Goal: Transaction & Acquisition: Purchase product/service

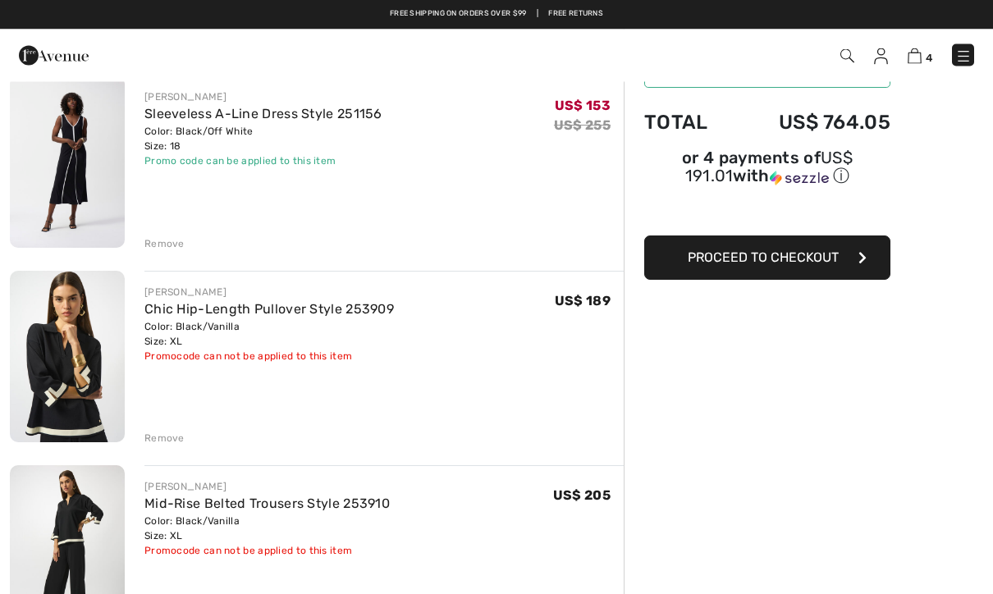
scroll to position [134, 0]
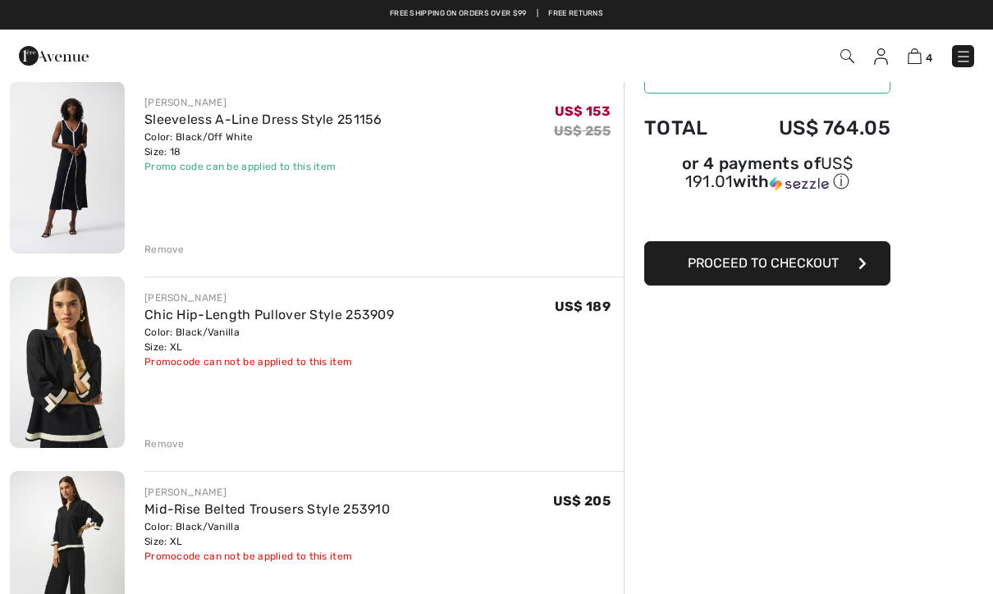
click at [281, 314] on link "Chic Hip-Length Pullover Style 253909" at bounding box center [268, 315] width 249 height 16
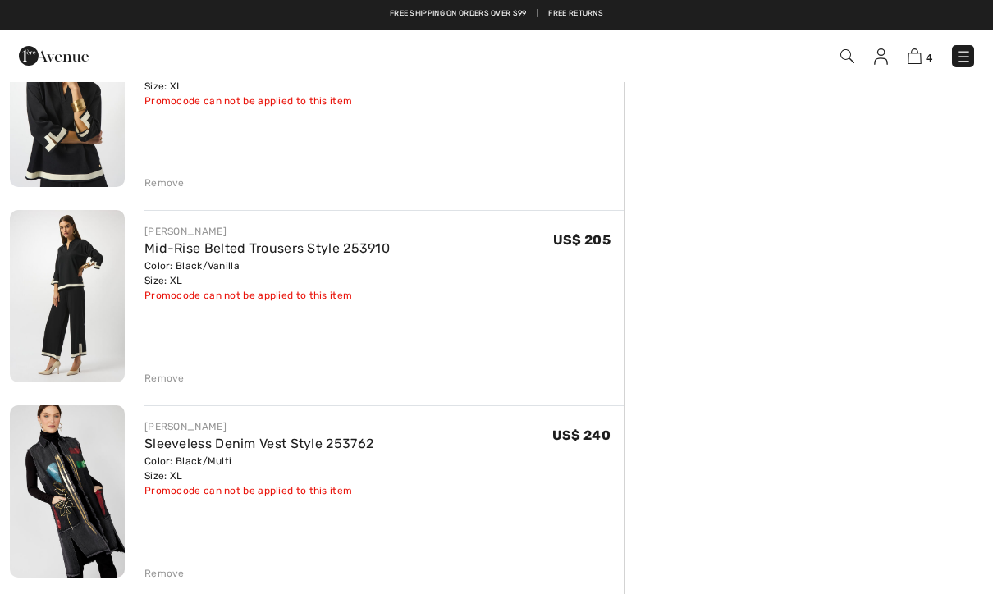
scroll to position [396, 0]
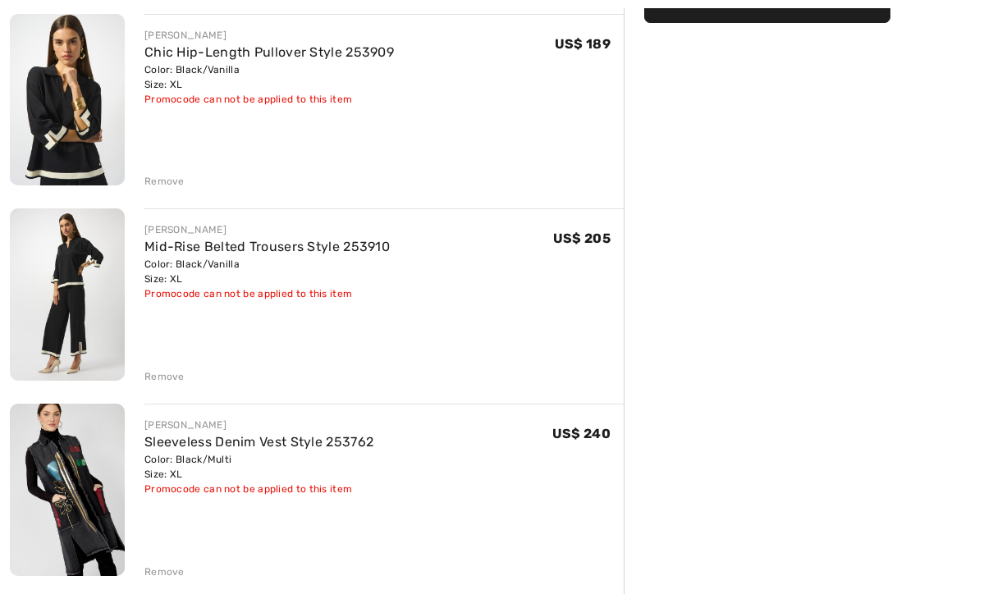
click at [278, 254] on link "Mid-Rise Belted Trousers Style 253910" at bounding box center [266, 247] width 245 height 16
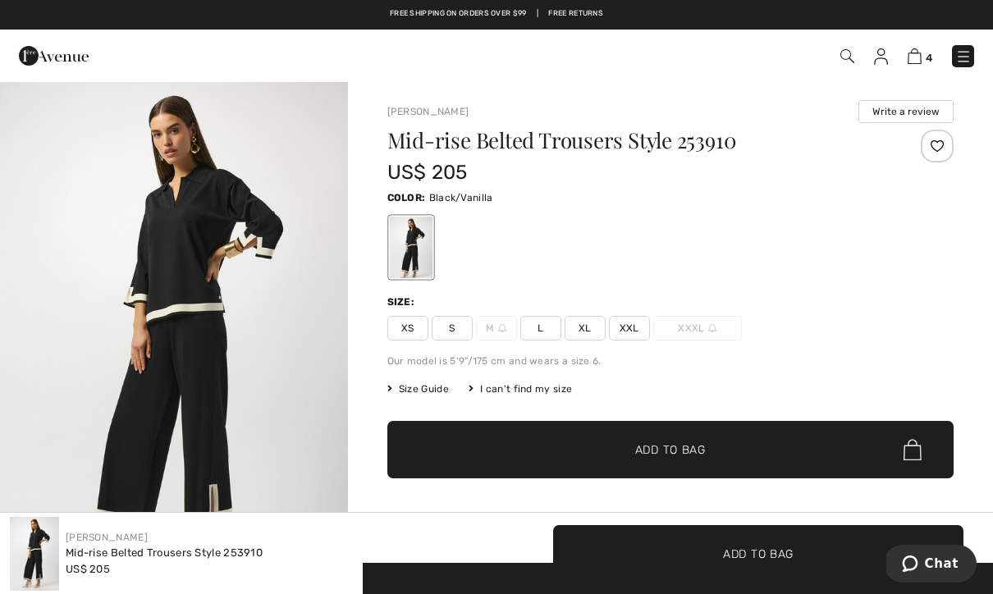
click at [919, 60] on img at bounding box center [914, 56] width 14 height 16
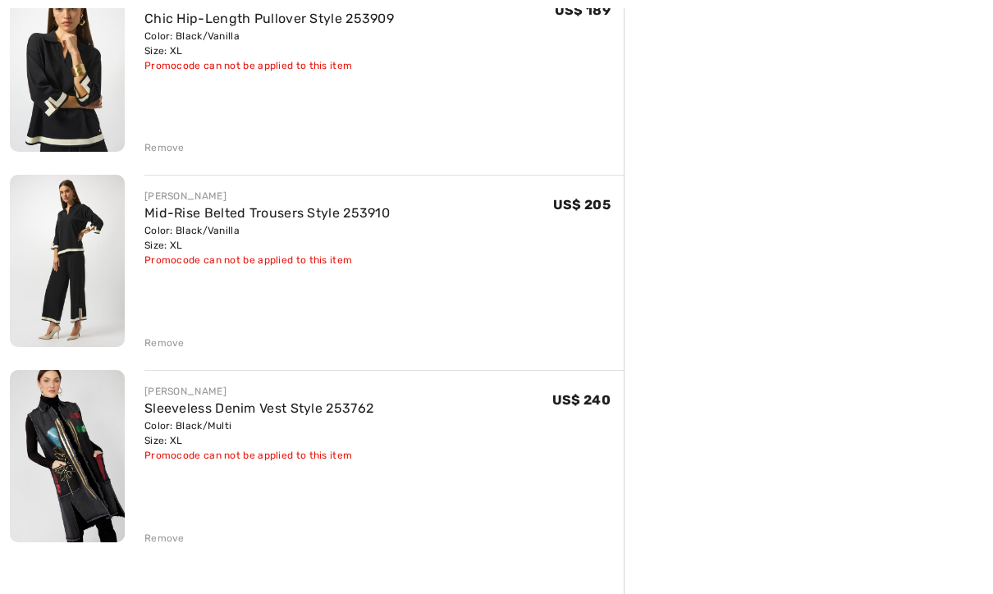
scroll to position [430, 0]
click at [297, 404] on link "Sleeveless Denim Vest Style 253762" at bounding box center [258, 408] width 229 height 16
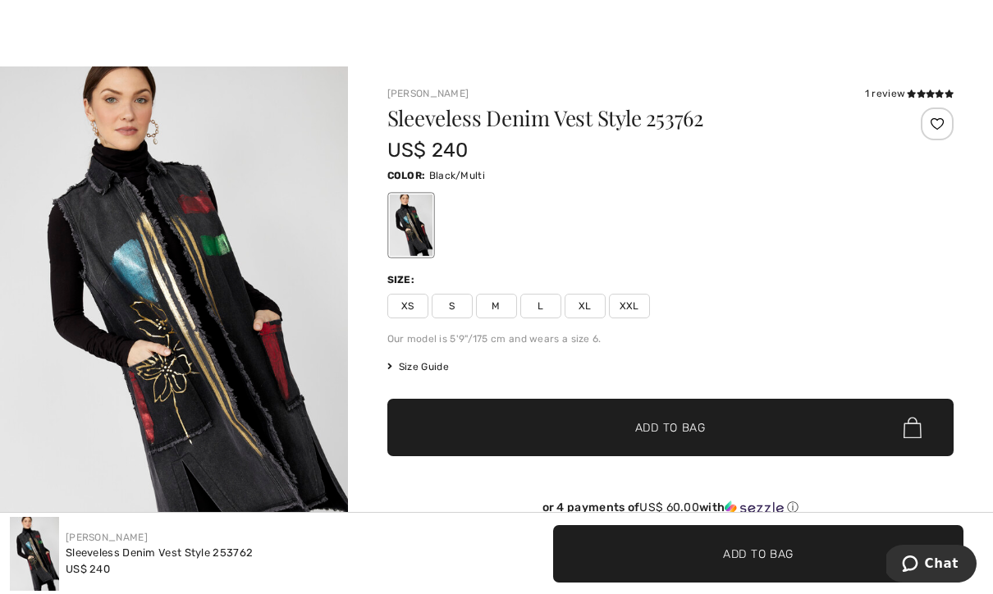
scroll to position [30, 0]
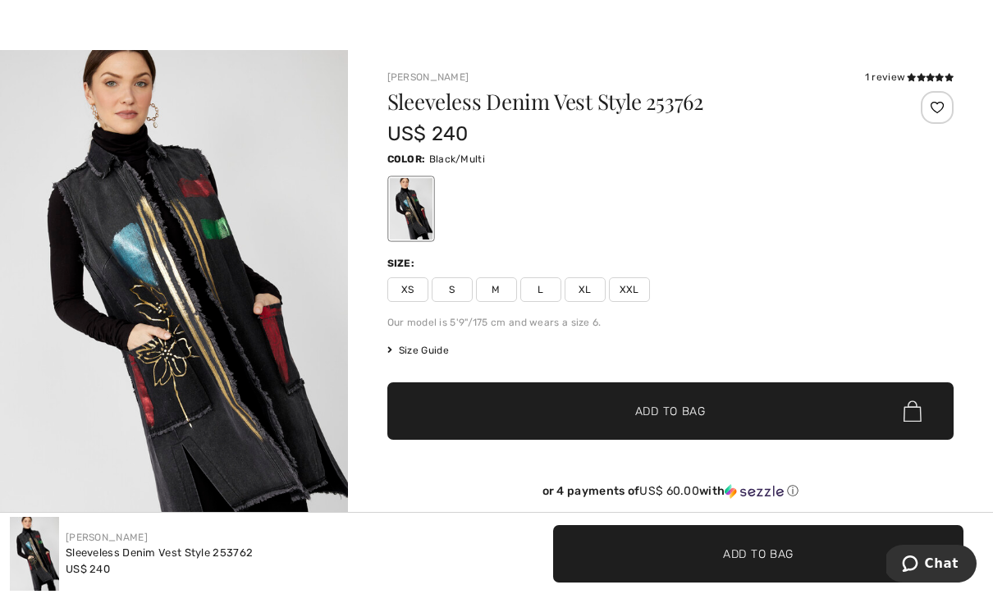
click at [425, 344] on span "Size Guide" at bounding box center [418, 350] width 62 height 15
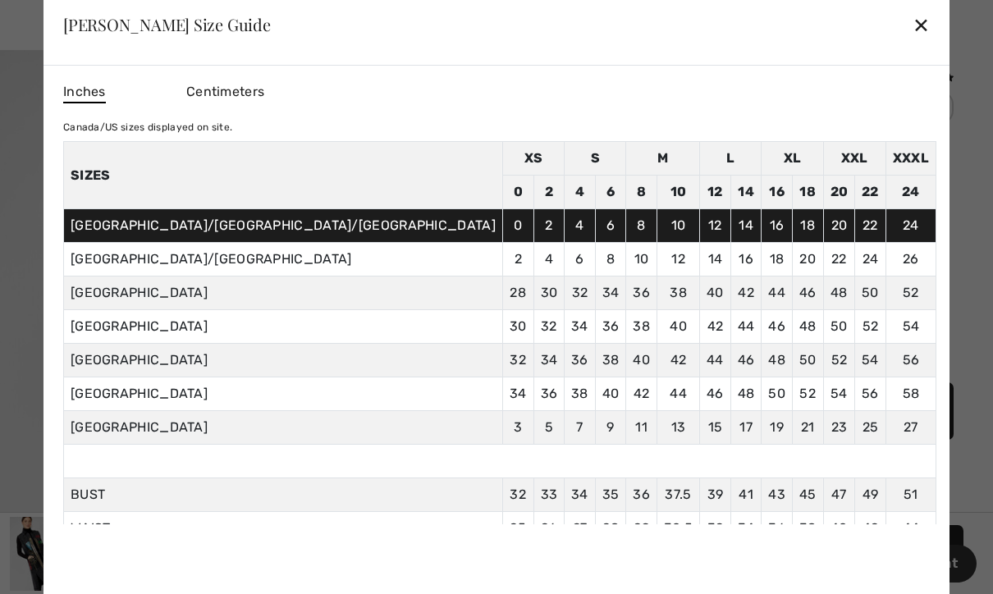
click at [912, 42] on div "✕" at bounding box center [920, 24] width 17 height 34
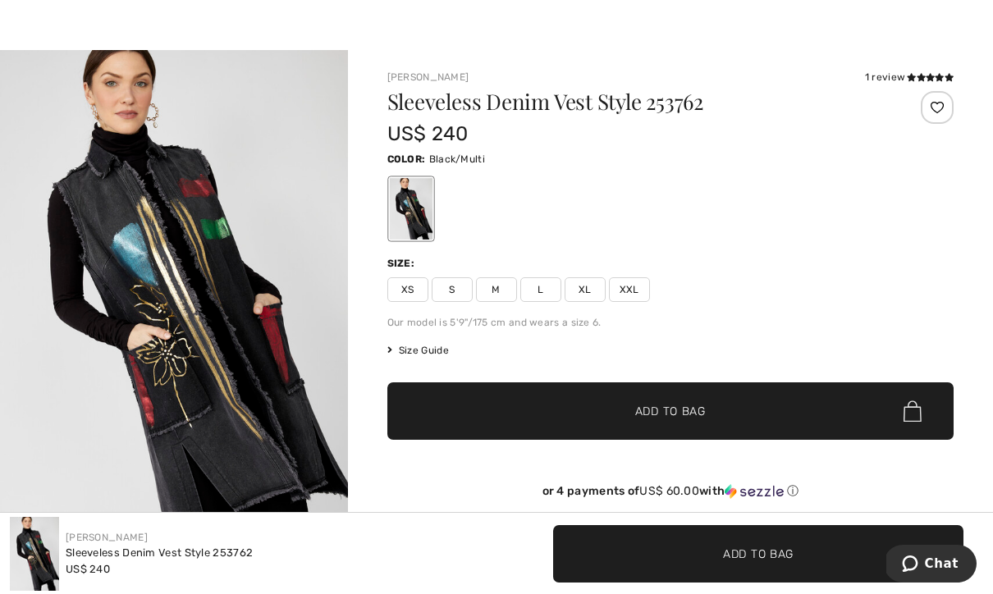
click at [641, 285] on span "XXL" at bounding box center [629, 289] width 41 height 25
click at [675, 410] on span "Add to Bag" at bounding box center [670, 411] width 71 height 17
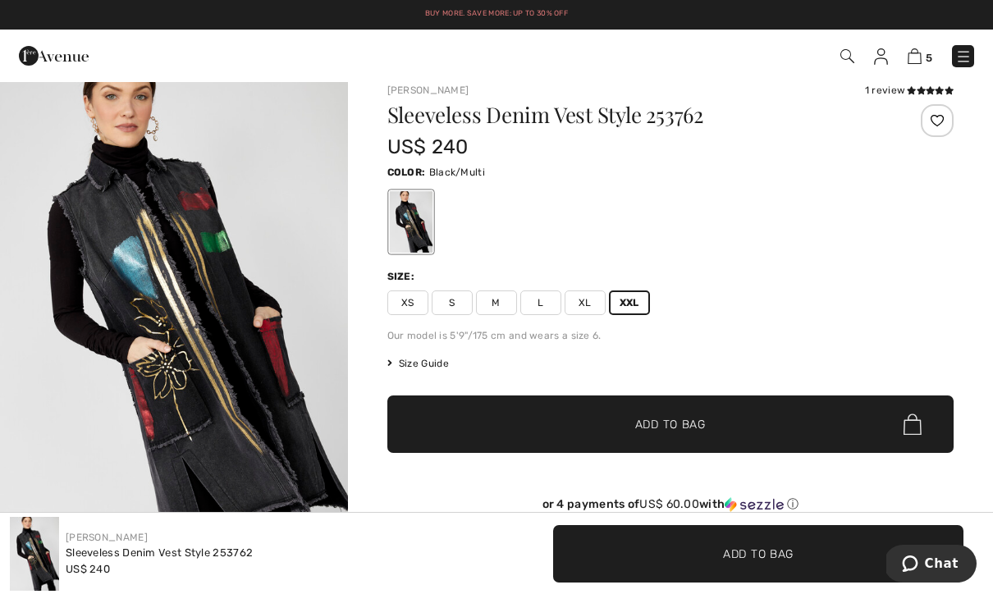
scroll to position [0, 0]
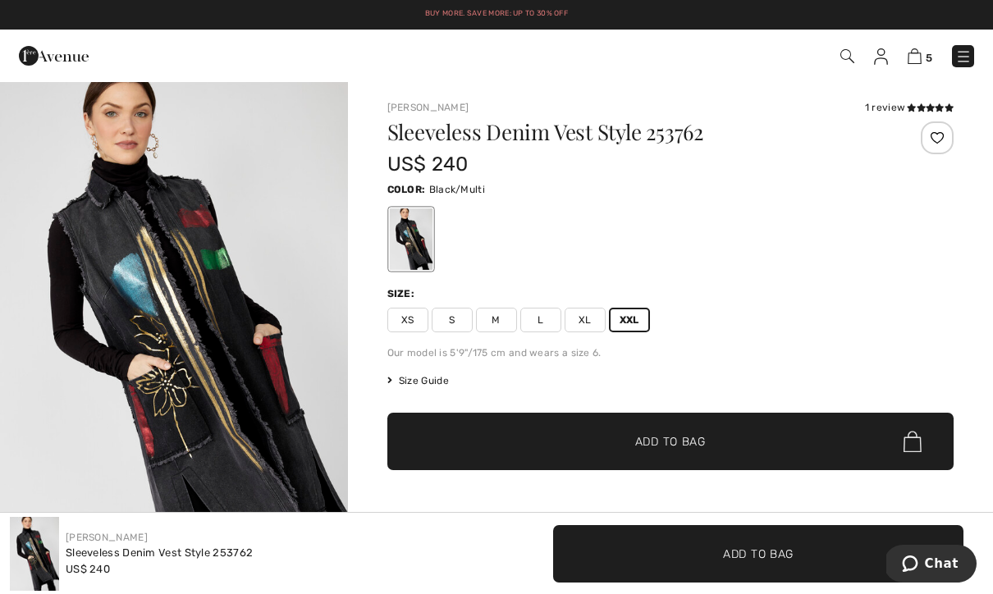
click at [37, 59] on img at bounding box center [54, 55] width 70 height 33
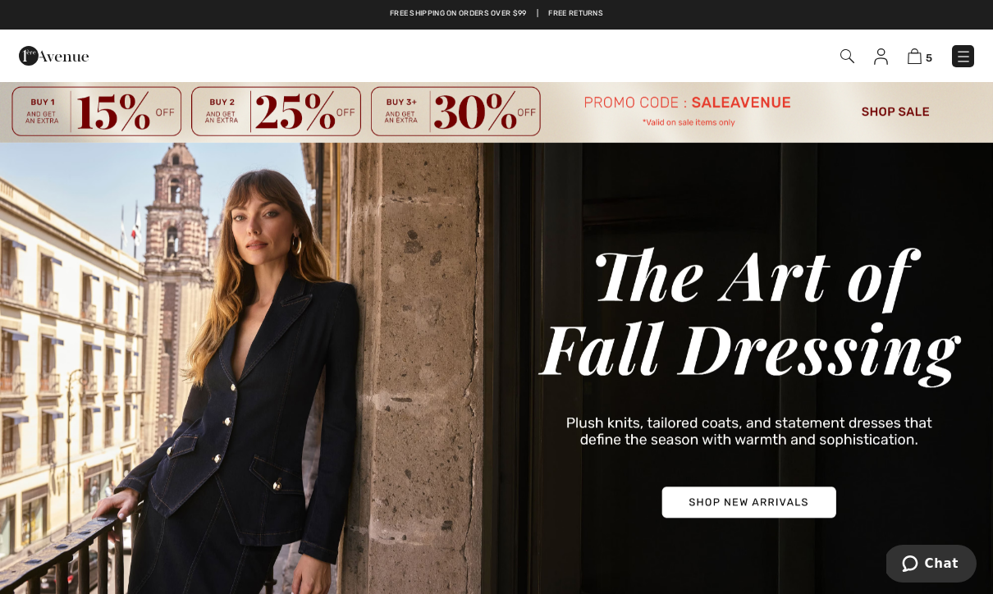
click at [966, 59] on img at bounding box center [963, 56] width 16 height 16
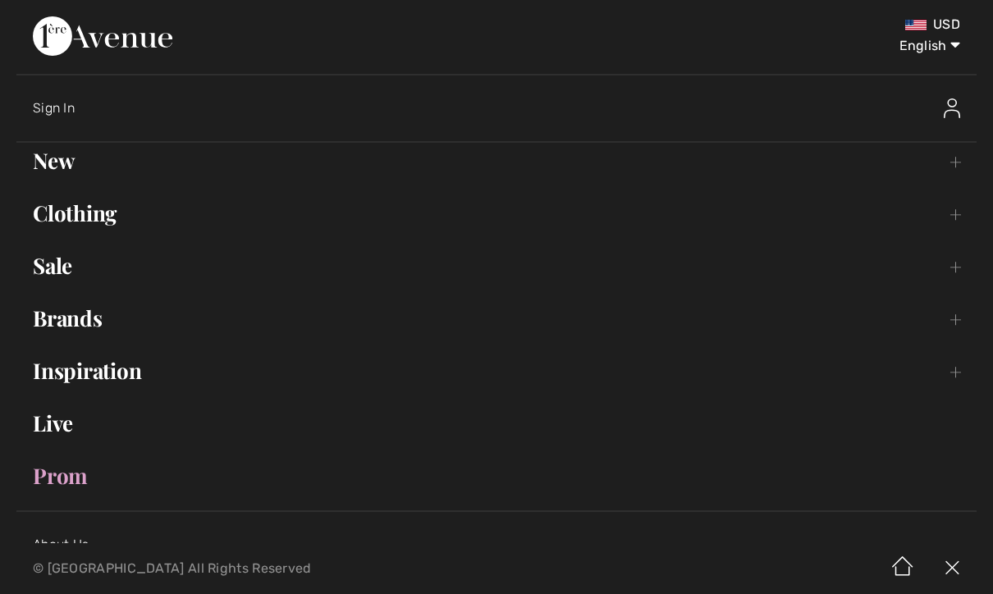
click at [100, 205] on link "Clothing Toggle submenu" at bounding box center [496, 213] width 960 height 36
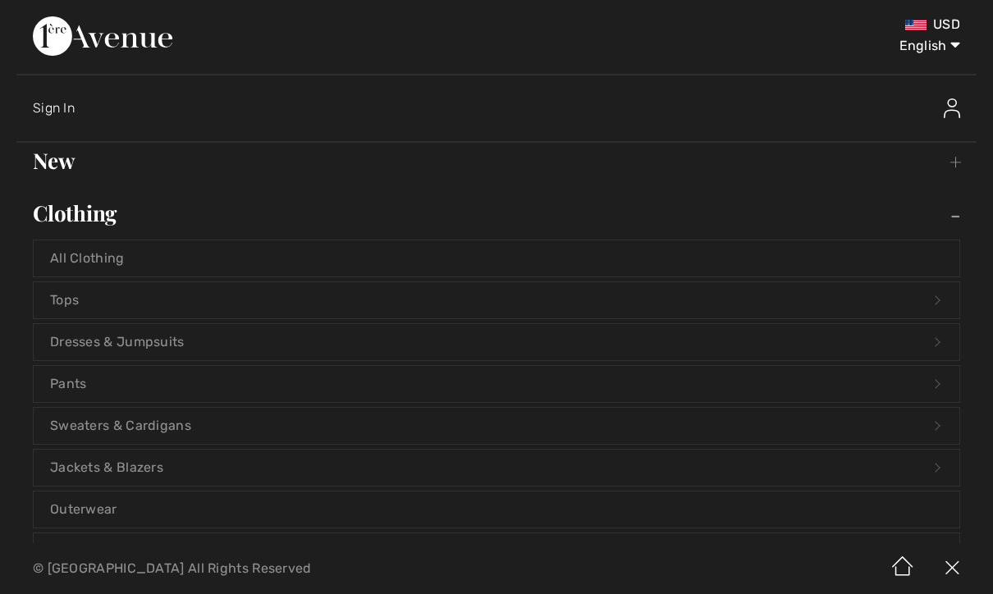
click at [105, 378] on link "Pants Open submenu" at bounding box center [496, 384] width 925 height 36
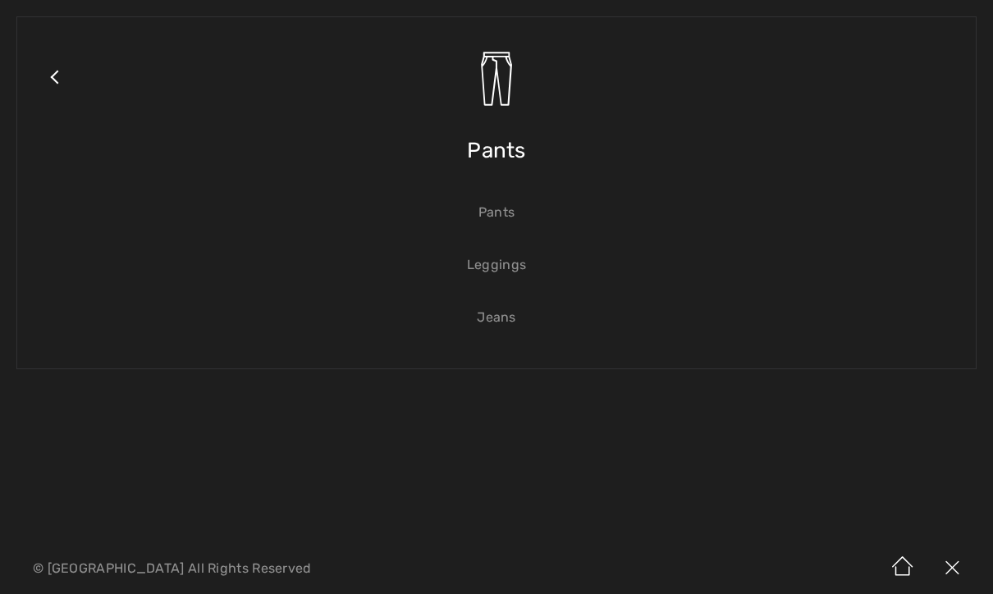
click at [505, 213] on link "Pants" at bounding box center [496, 212] width 925 height 36
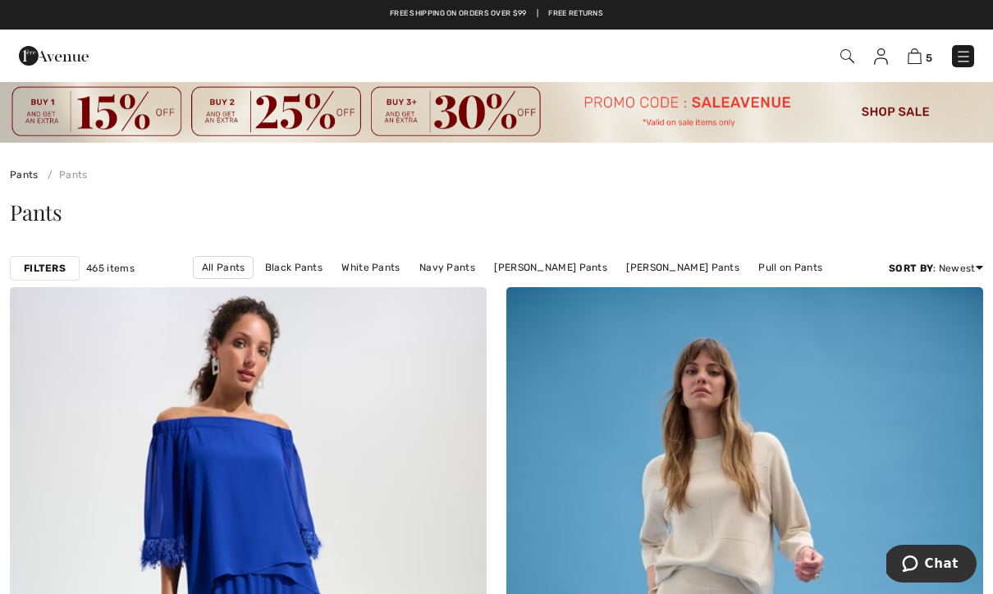
click at [263, 262] on link "Black Pants" at bounding box center [294, 267] width 74 height 21
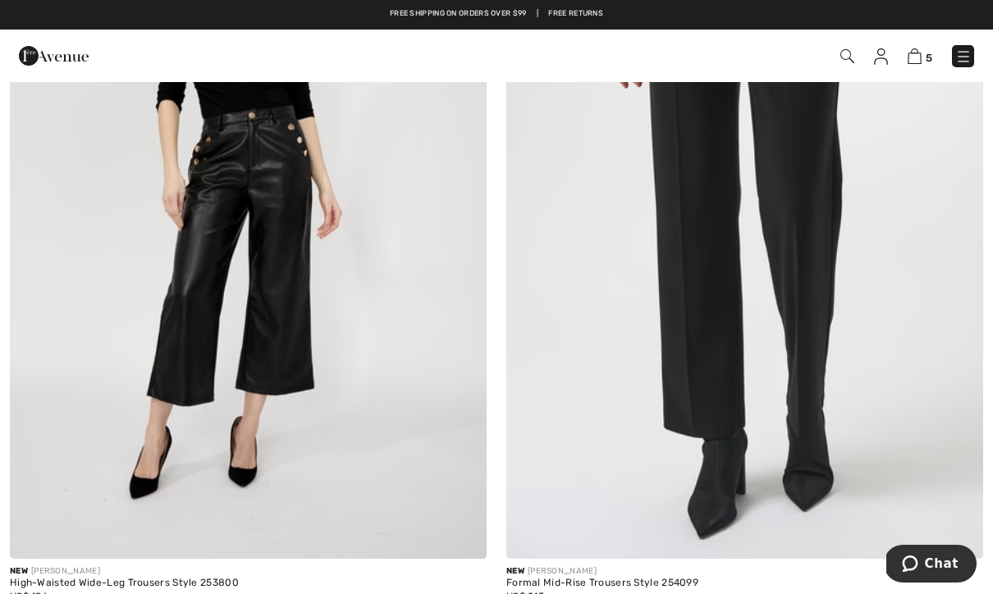
scroll to position [2781, 0]
click at [931, 52] on span "5" at bounding box center [928, 58] width 7 height 12
click at [924, 43] on div "5 Checkout" at bounding box center [701, 56] width 572 height 34
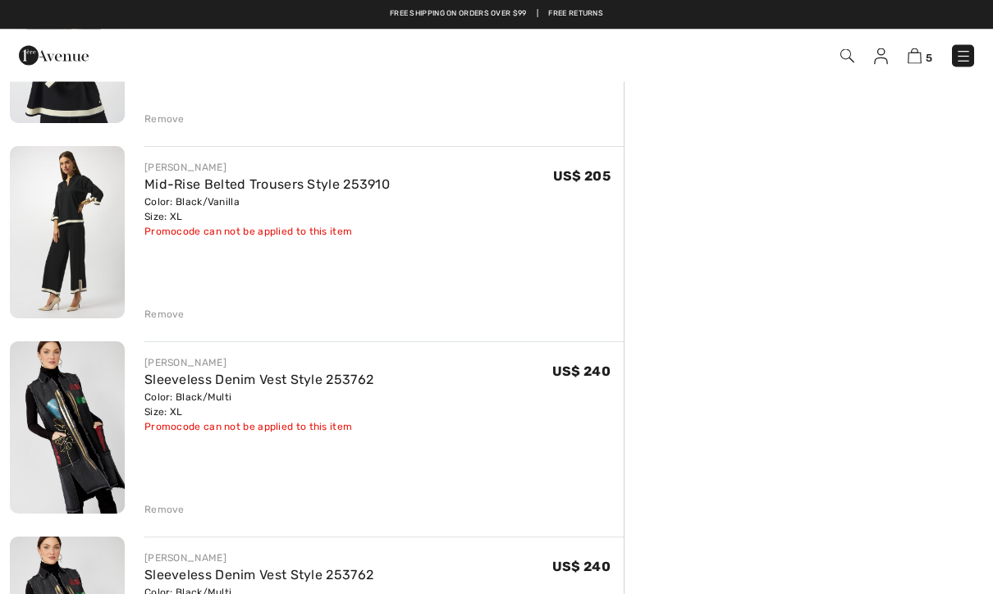
scroll to position [457, 0]
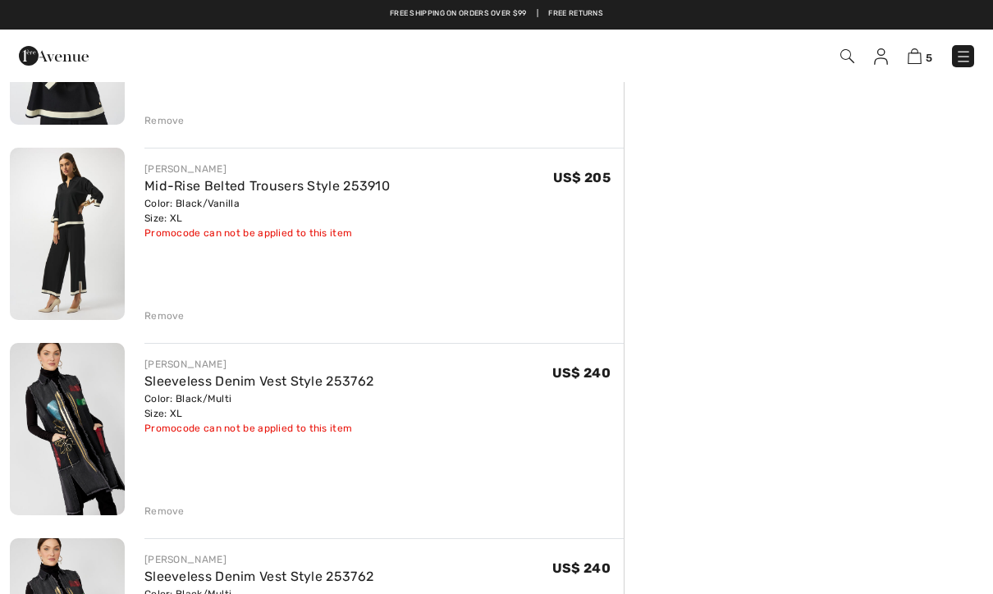
click at [262, 185] on link "Mid-Rise Belted Trousers Style 253910" at bounding box center [266, 186] width 245 height 16
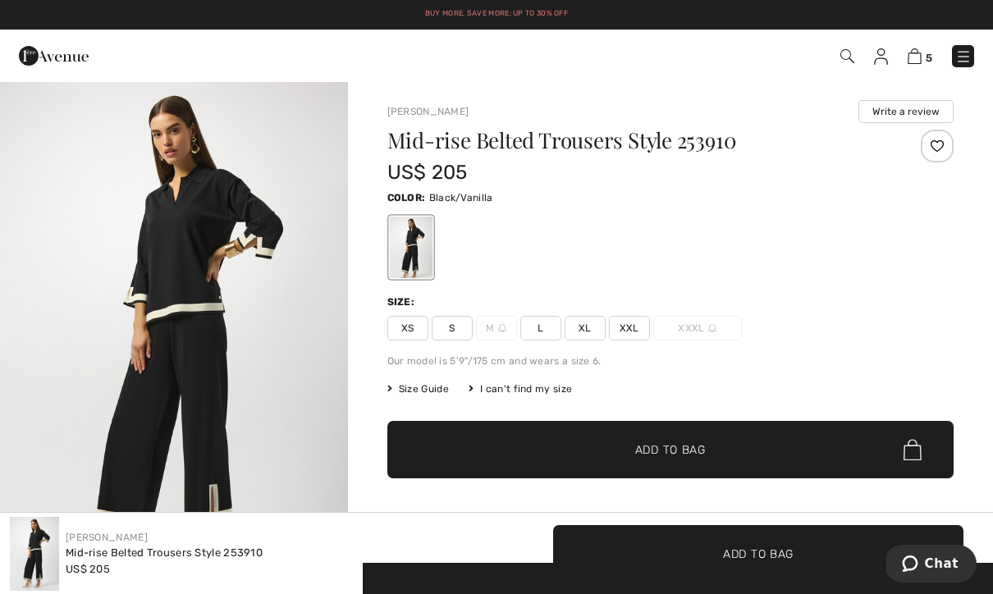
click at [552, 321] on span "L" at bounding box center [540, 328] width 41 height 25
click at [679, 444] on span "Add to Bag" at bounding box center [670, 449] width 71 height 17
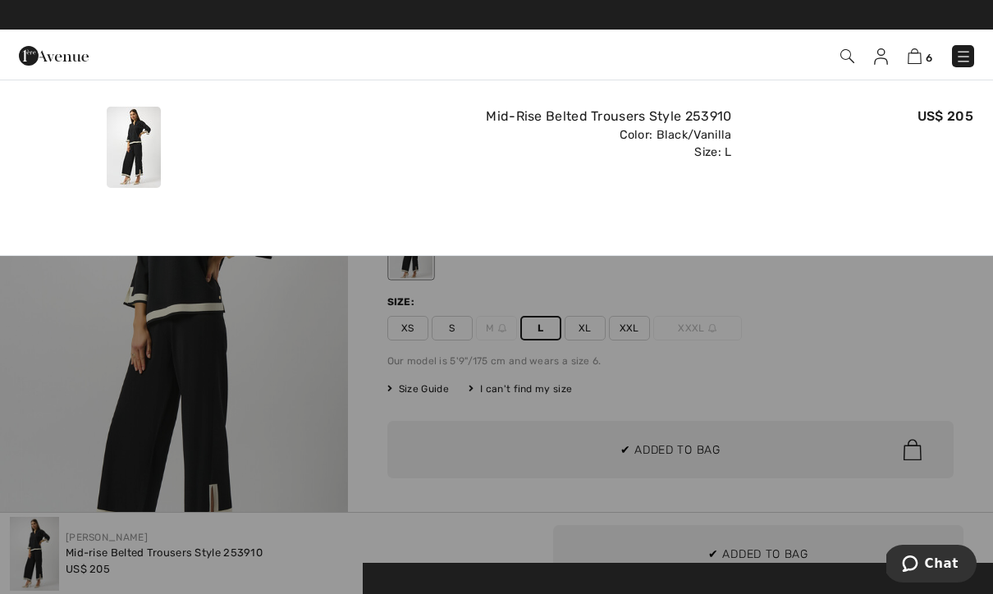
click at [916, 56] on img at bounding box center [914, 56] width 14 height 16
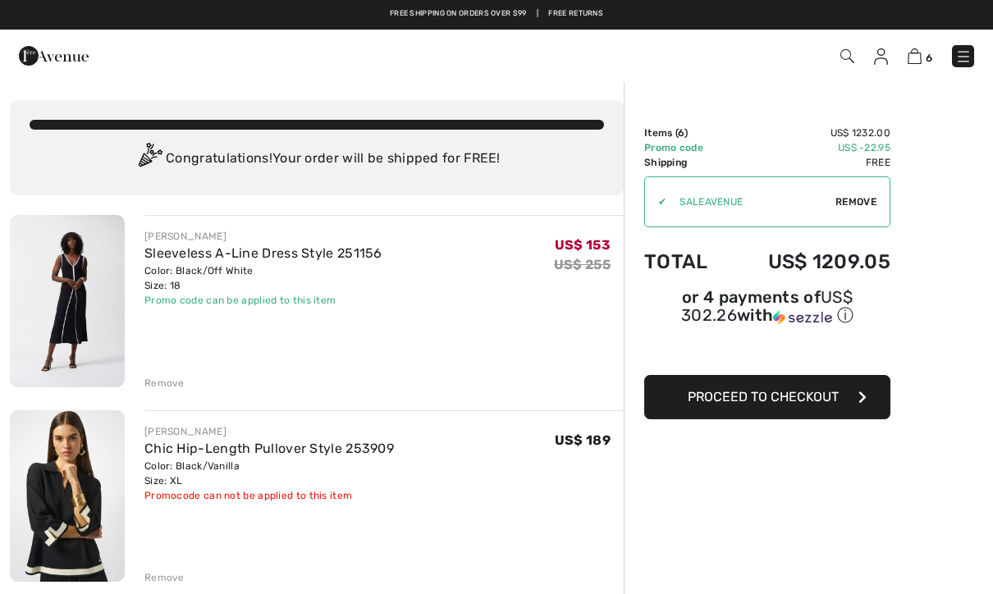
click at [249, 259] on link "Sleeveless A-Line Dress Style 251156" at bounding box center [263, 253] width 238 height 16
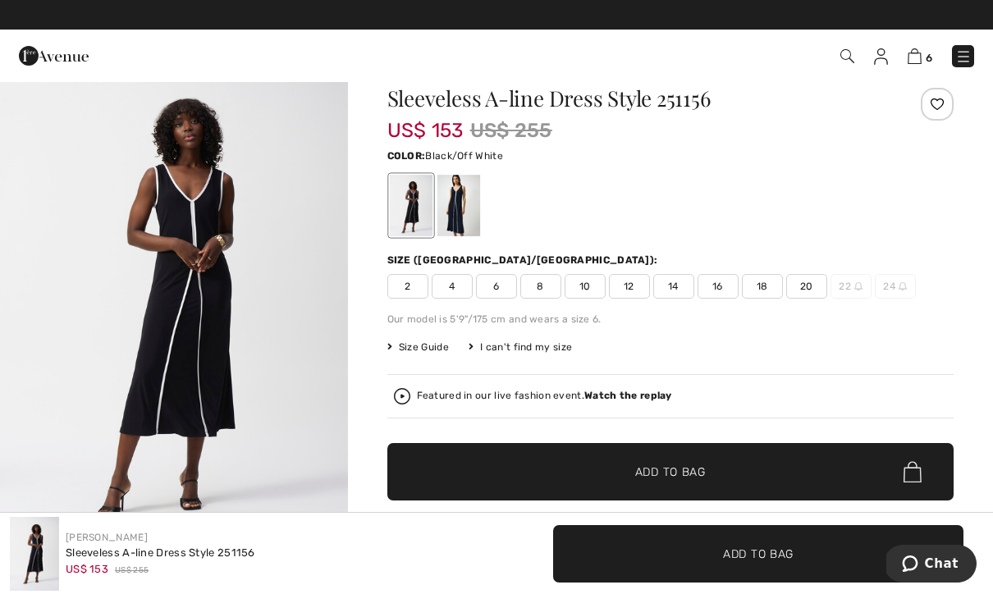
scroll to position [32, 0]
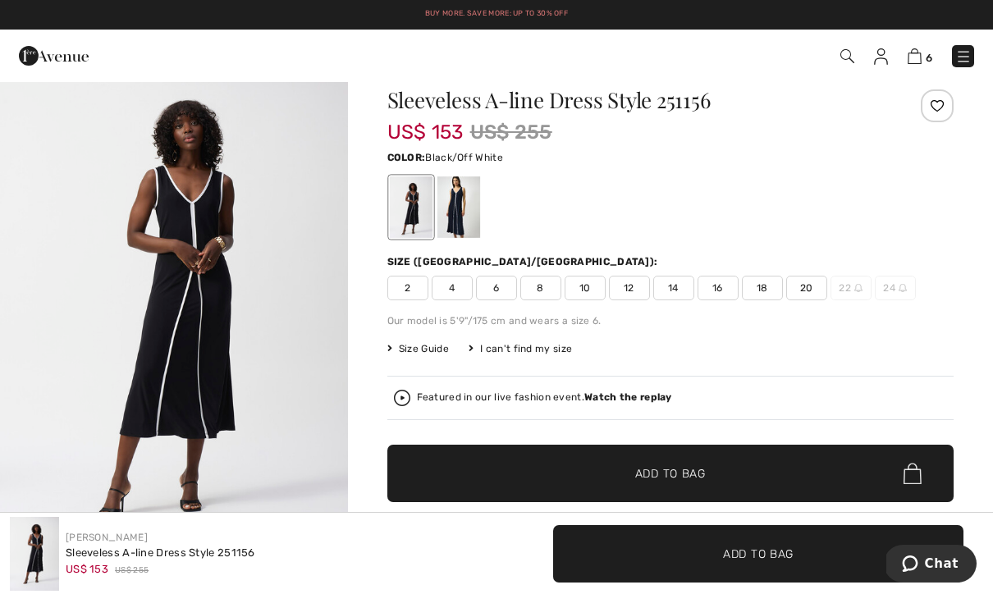
click at [916, 64] on img at bounding box center [914, 56] width 14 height 16
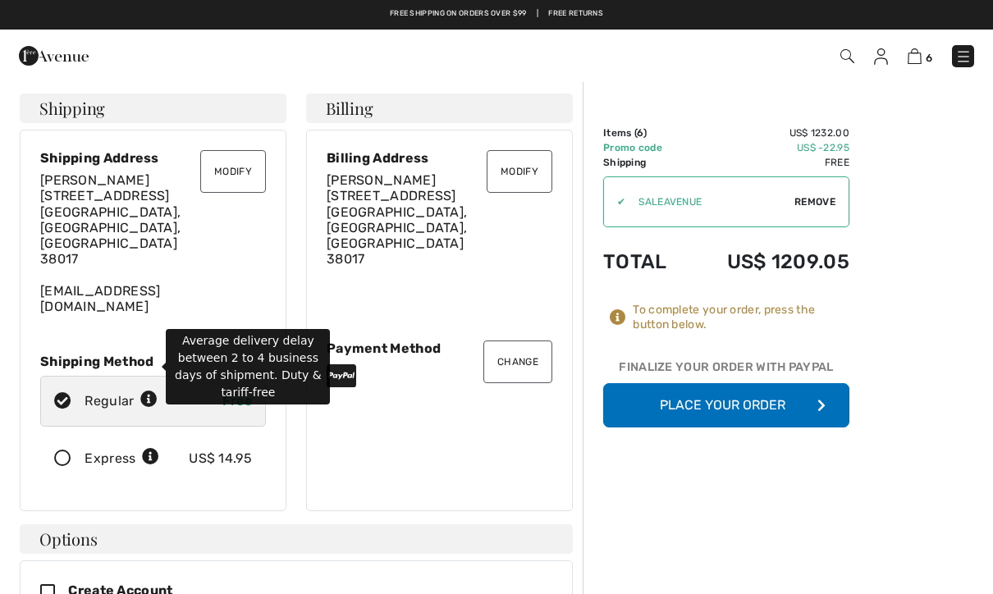
click at [157, 391] on icon at bounding box center [148, 399] width 17 height 17
radio input "true"
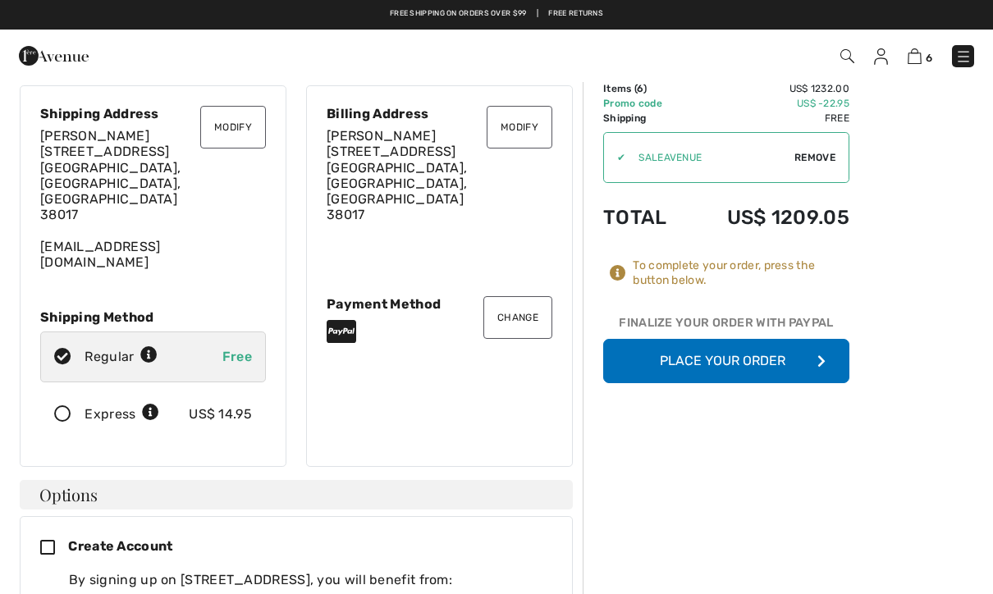
scroll to position [34, 0]
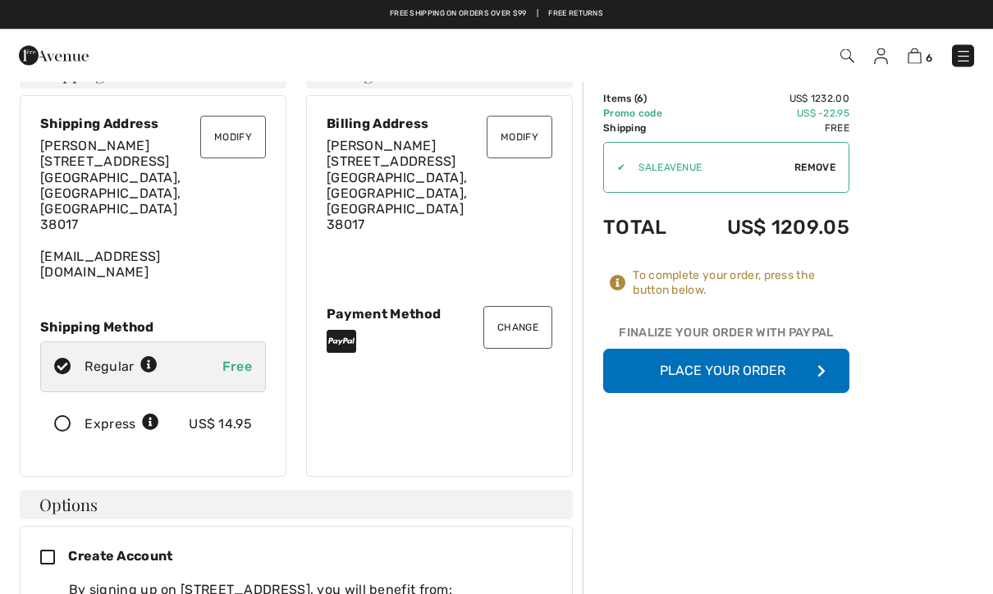
click at [755, 369] on button "Place Your Order" at bounding box center [726, 372] width 246 height 44
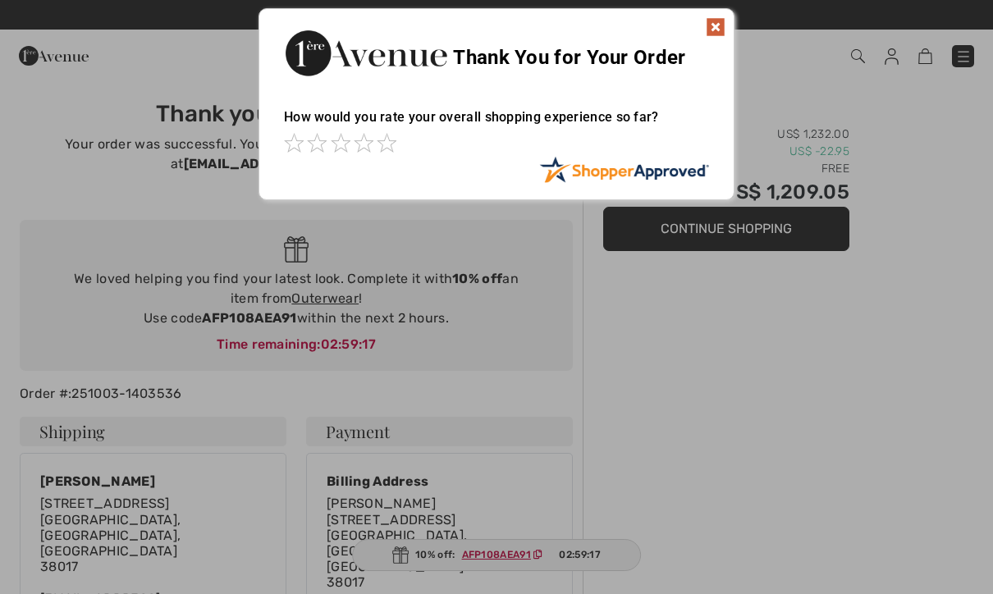
click at [714, 33] on img at bounding box center [716, 27] width 20 height 20
